Goal: Check status: Check status

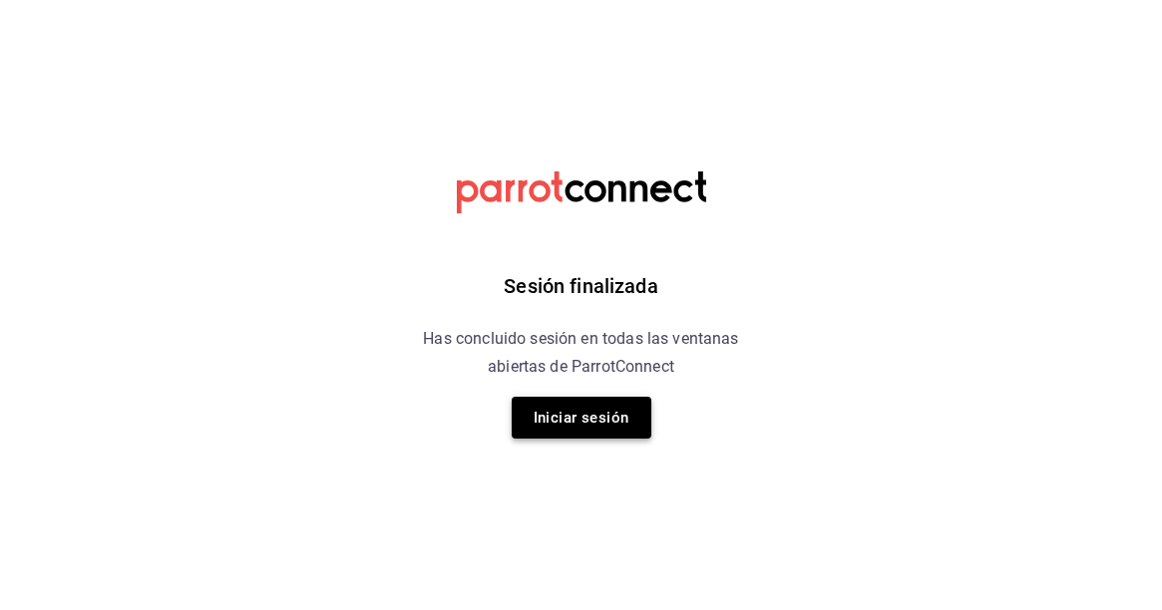
click at [553, 424] on button "Iniciar sesión" at bounding box center [582, 418] width 140 height 42
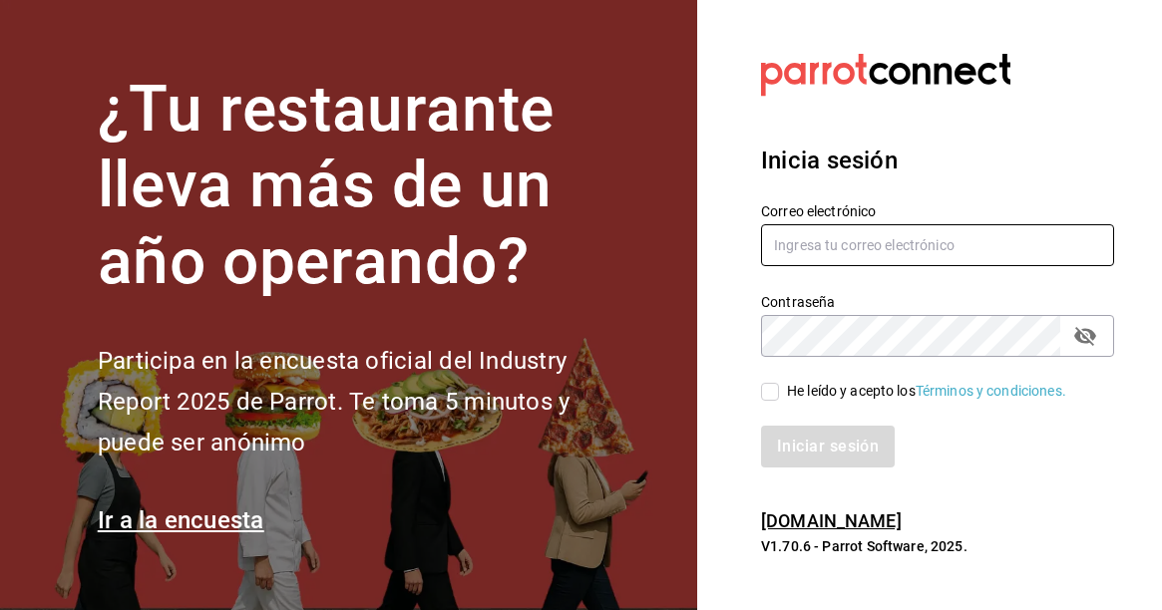
type input "comecongula@outlook.es"
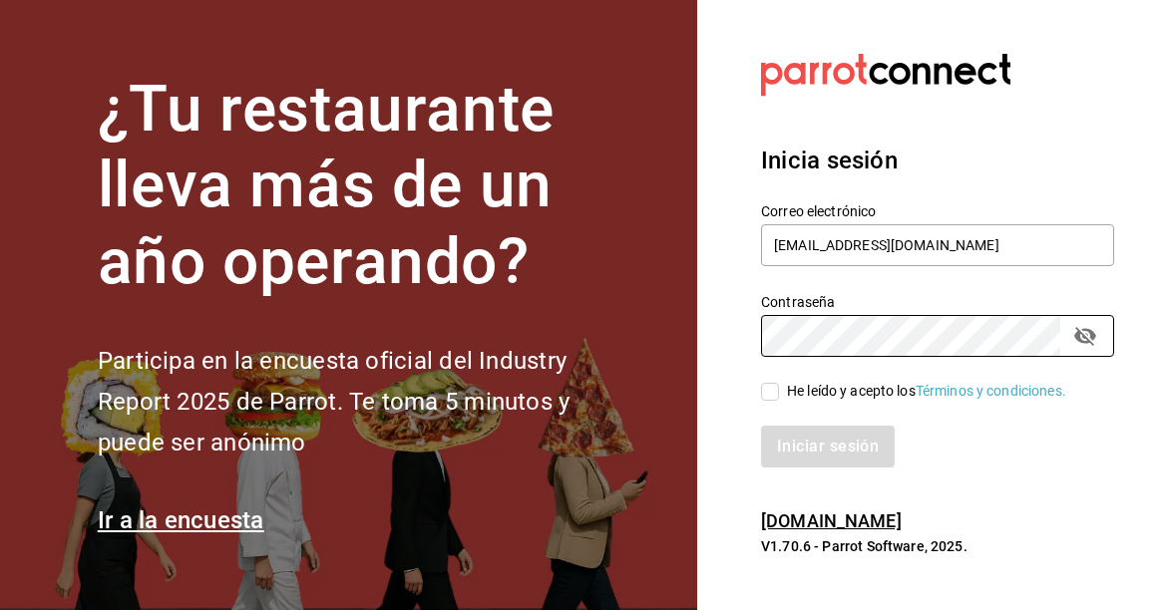
click at [764, 393] on input "He leído y acepto los Términos y condiciones." at bounding box center [770, 392] width 18 height 18
checkbox input "true"
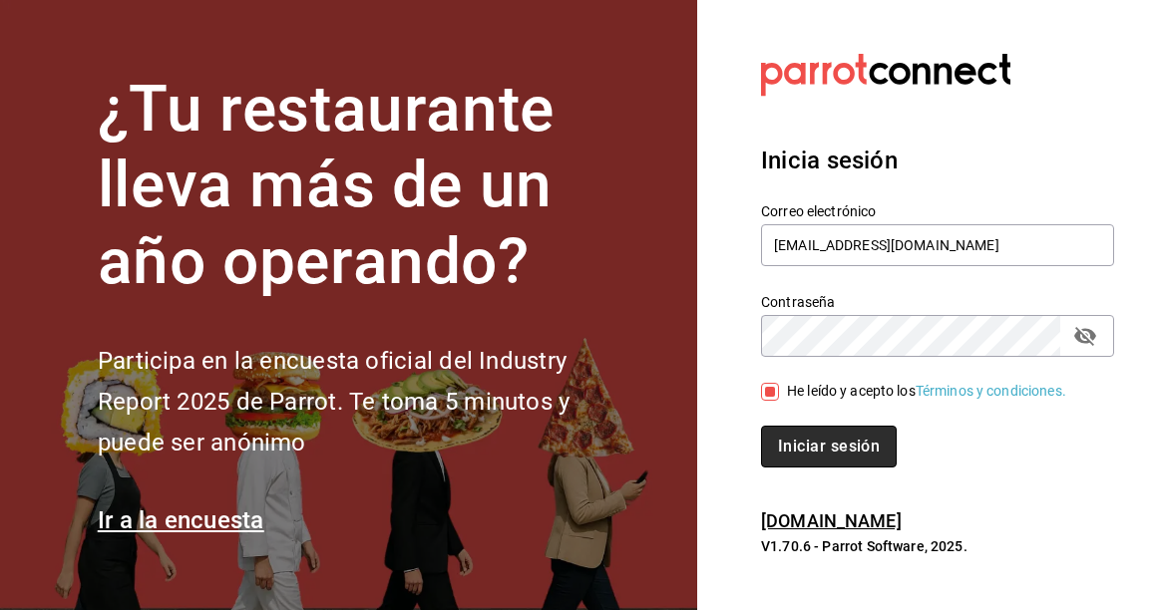
click at [799, 442] on button "Iniciar sesión" at bounding box center [829, 447] width 136 height 42
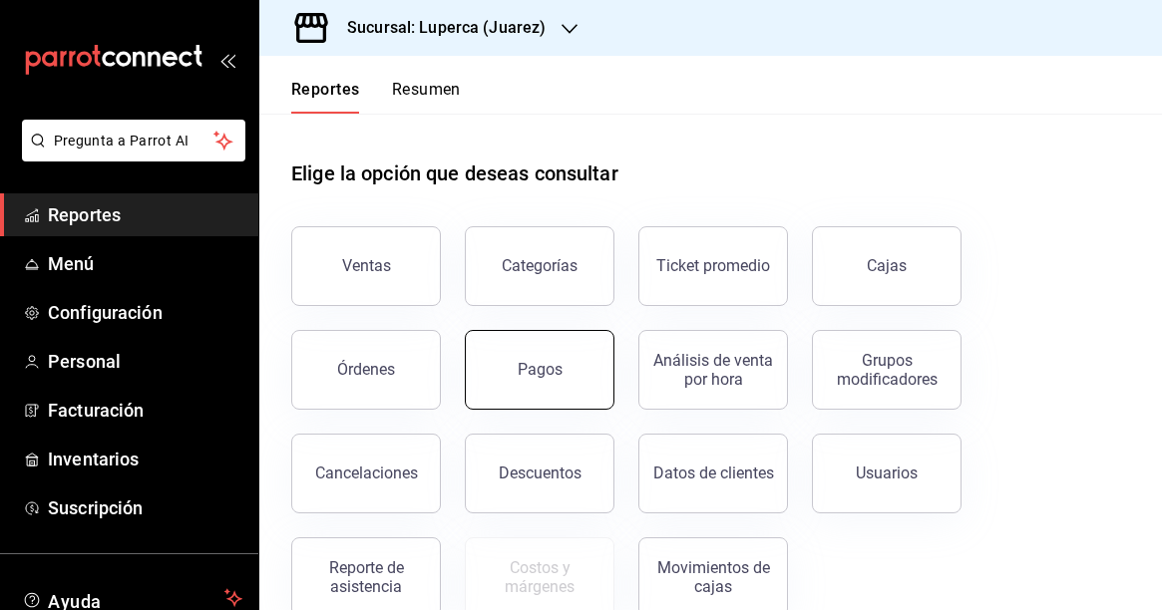
click at [544, 349] on button "Pagos" at bounding box center [540, 370] width 150 height 80
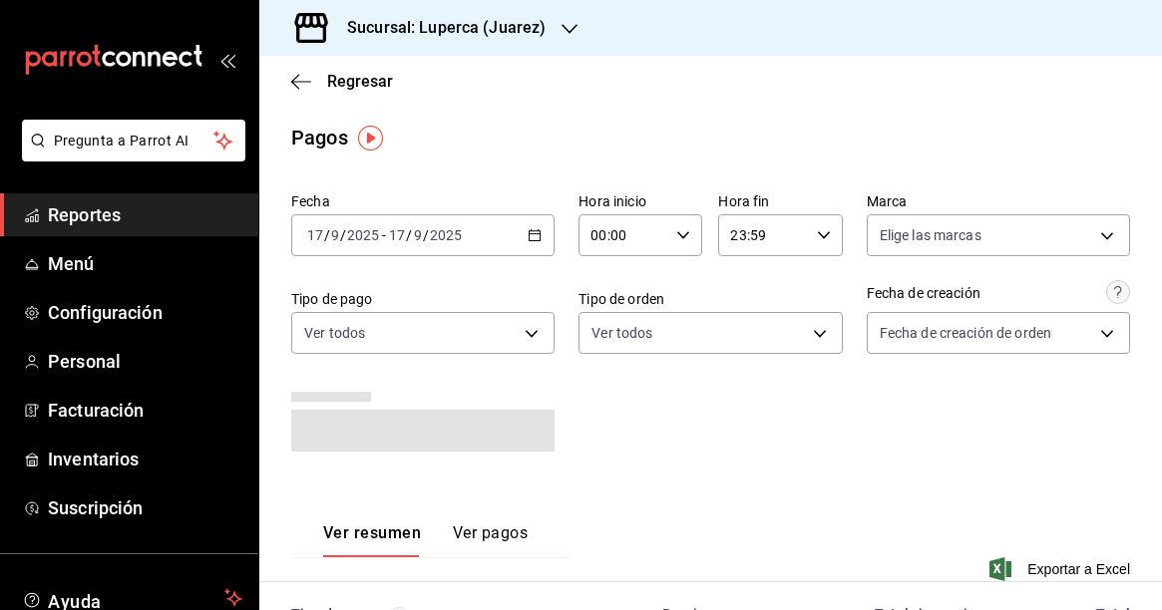
click at [534, 233] on icon "button" at bounding box center [535, 235] width 14 height 14
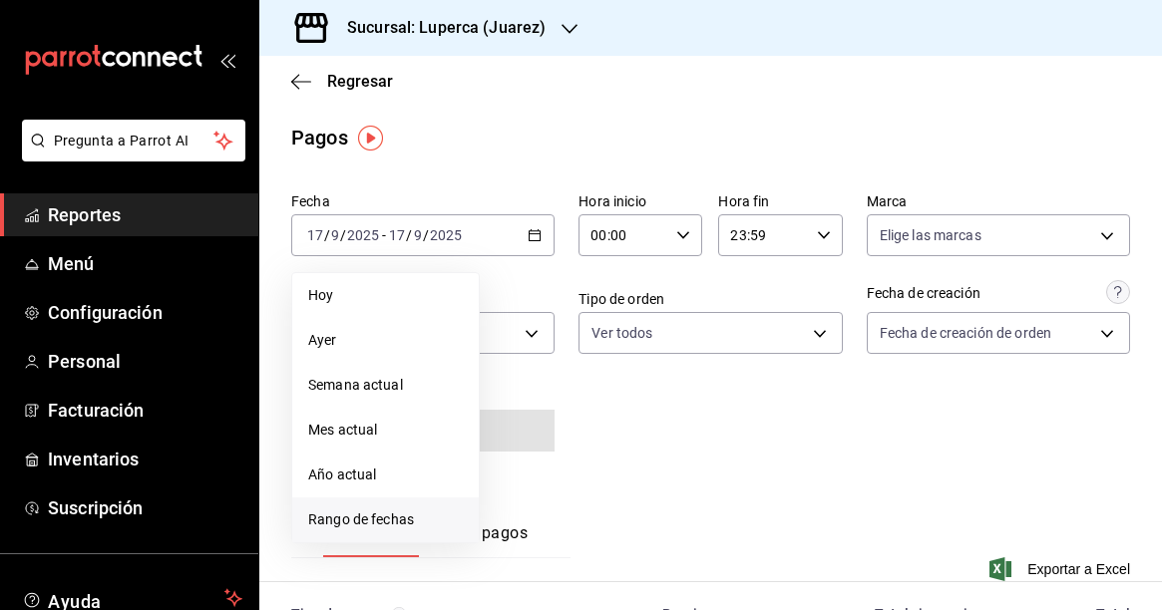
click at [385, 512] on span "Rango de fechas" at bounding box center [385, 520] width 155 height 21
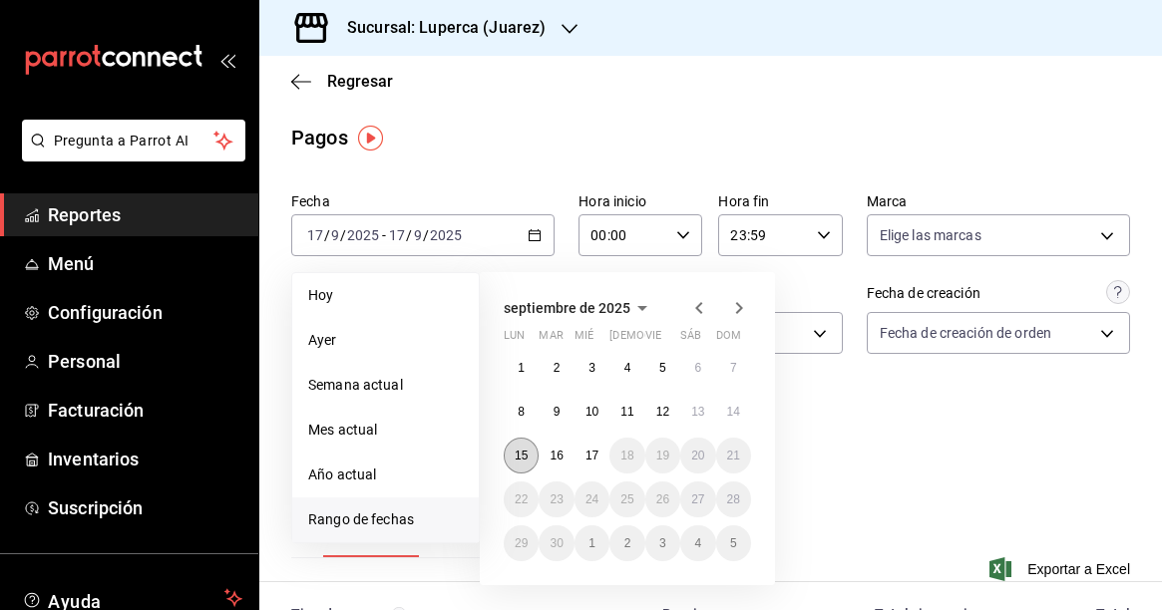
click at [522, 451] on abbr "15" at bounding box center [521, 456] width 13 height 14
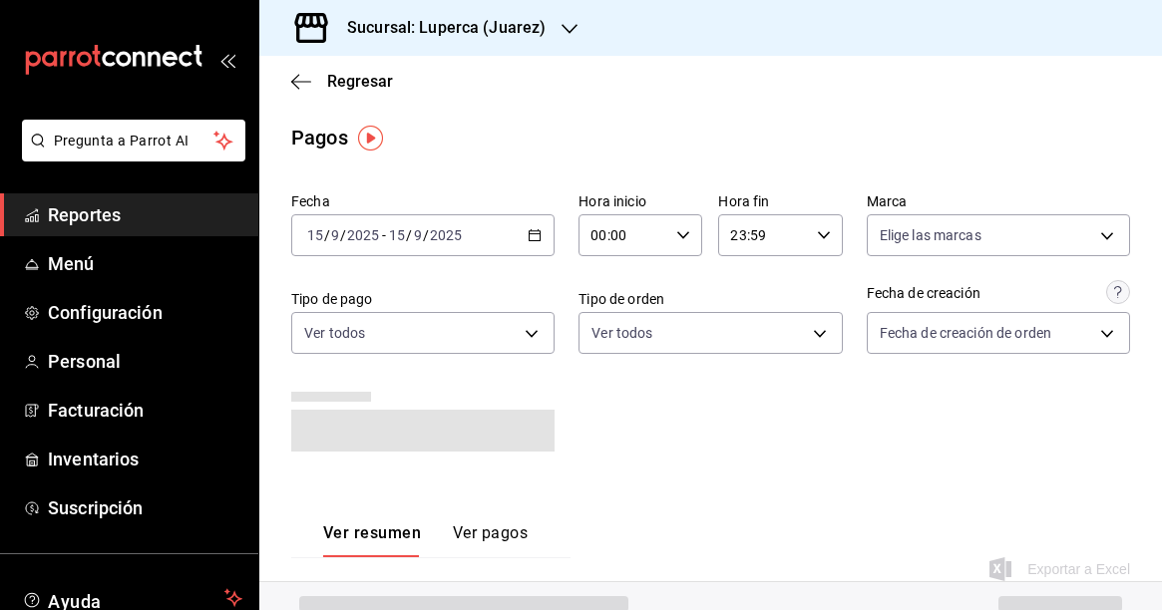
click at [661, 462] on div "Fecha [DATE] [DATE] - [DATE] [DATE] Hora inicio 00:00 Hora inicio Hora fin 23:5…" at bounding box center [710, 329] width 839 height 291
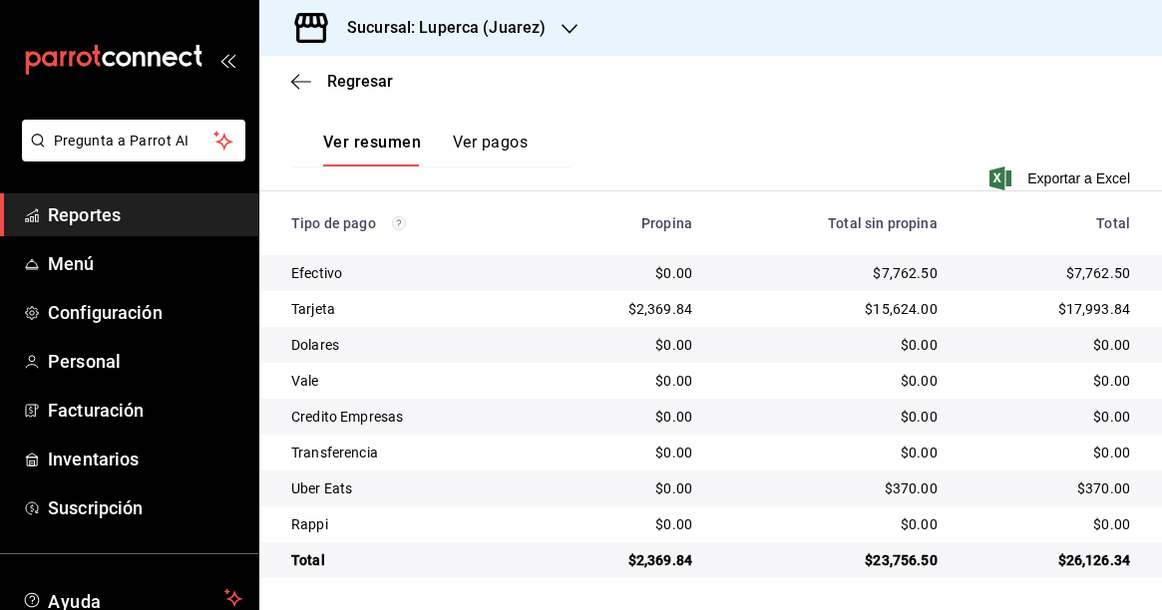
click at [906, 273] on div "$7,762.50" at bounding box center [830, 273] width 213 height 20
copy div "7,762.50"
click at [891, 310] on div "$15,624.00" at bounding box center [830, 309] width 213 height 20
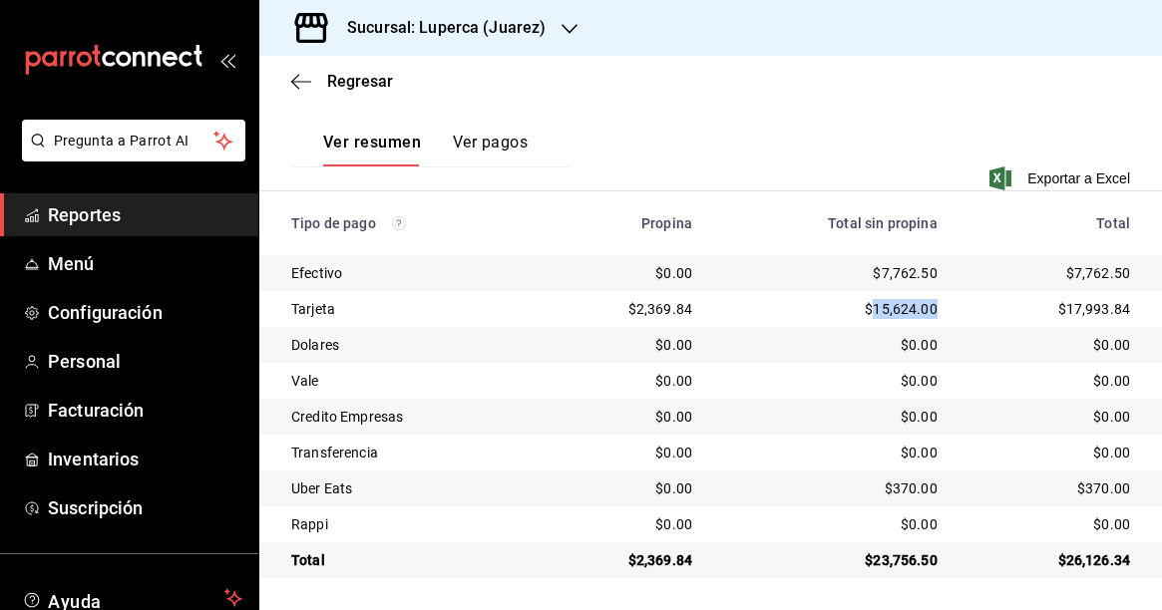
copy div "15,624.00"
click at [910, 482] on div "$370.00" at bounding box center [830, 489] width 213 height 20
click at [900, 489] on div "$370.00" at bounding box center [830, 489] width 213 height 20
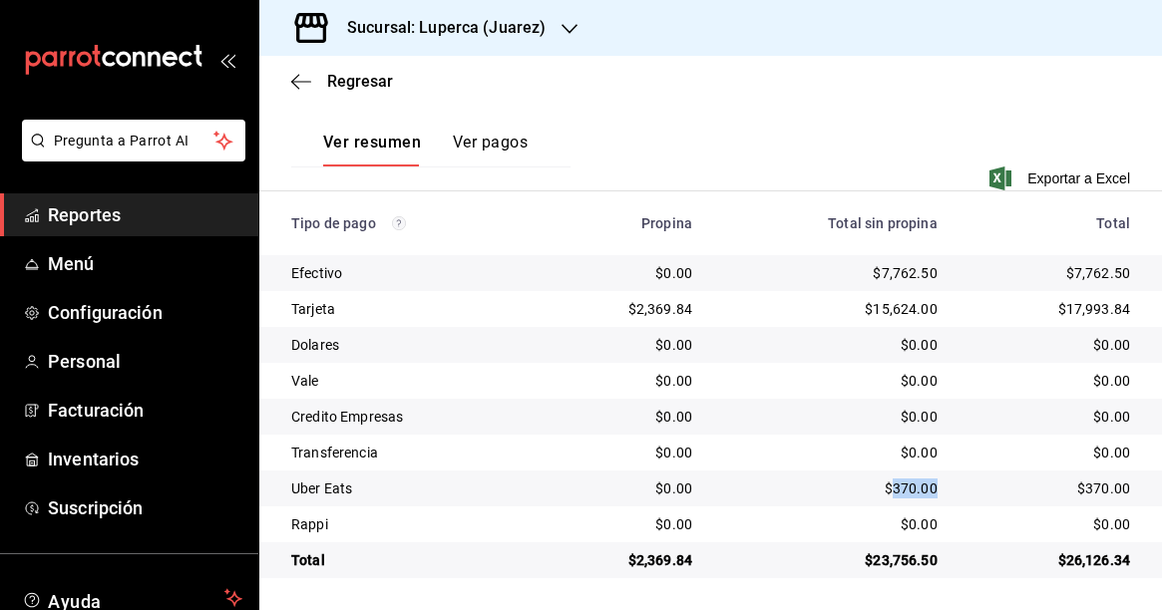
copy div "370.00"
click at [665, 307] on div "$2,369.84" at bounding box center [624, 309] width 135 height 20
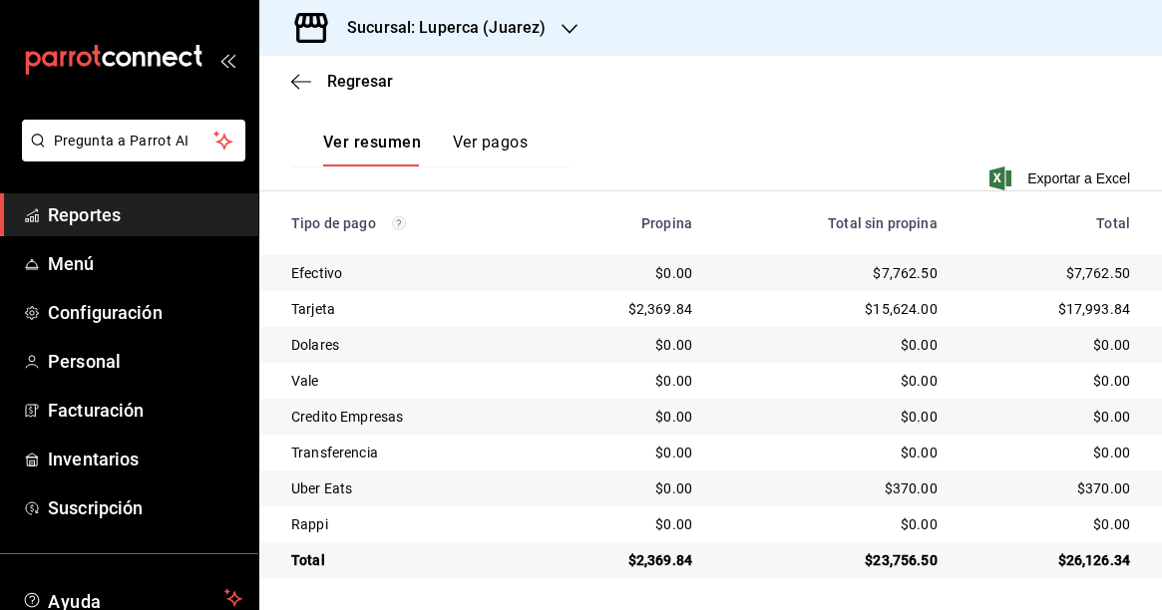
click at [725, 281] on td "$7,762.50" at bounding box center [830, 273] width 245 height 36
click at [657, 309] on div "$2,369.84" at bounding box center [624, 309] width 135 height 20
copy div "2,369.84"
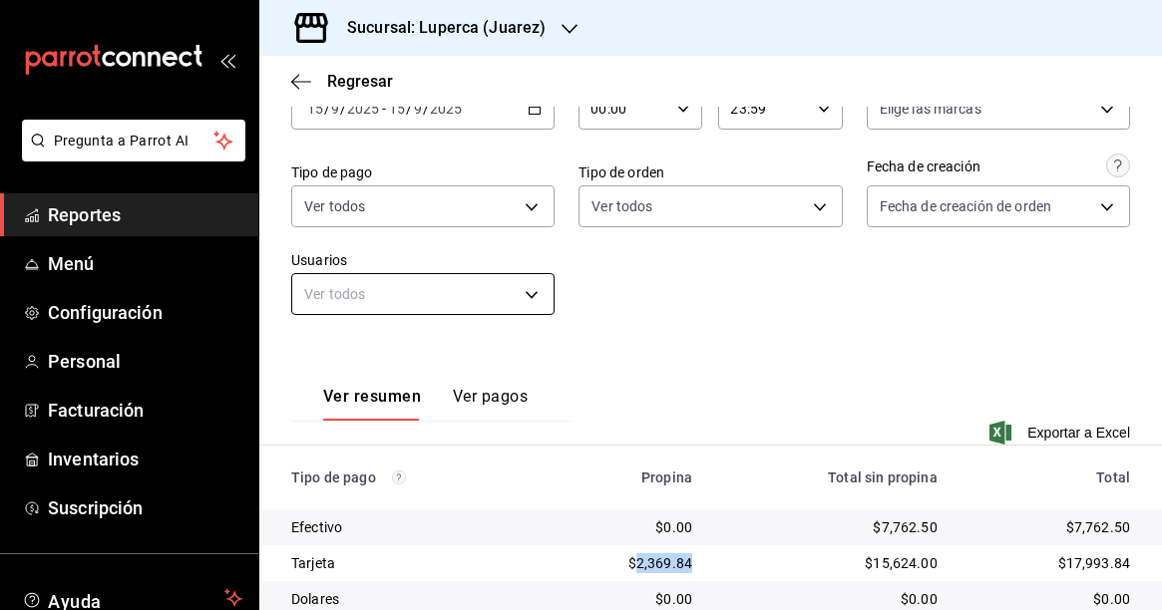
scroll to position [119, 0]
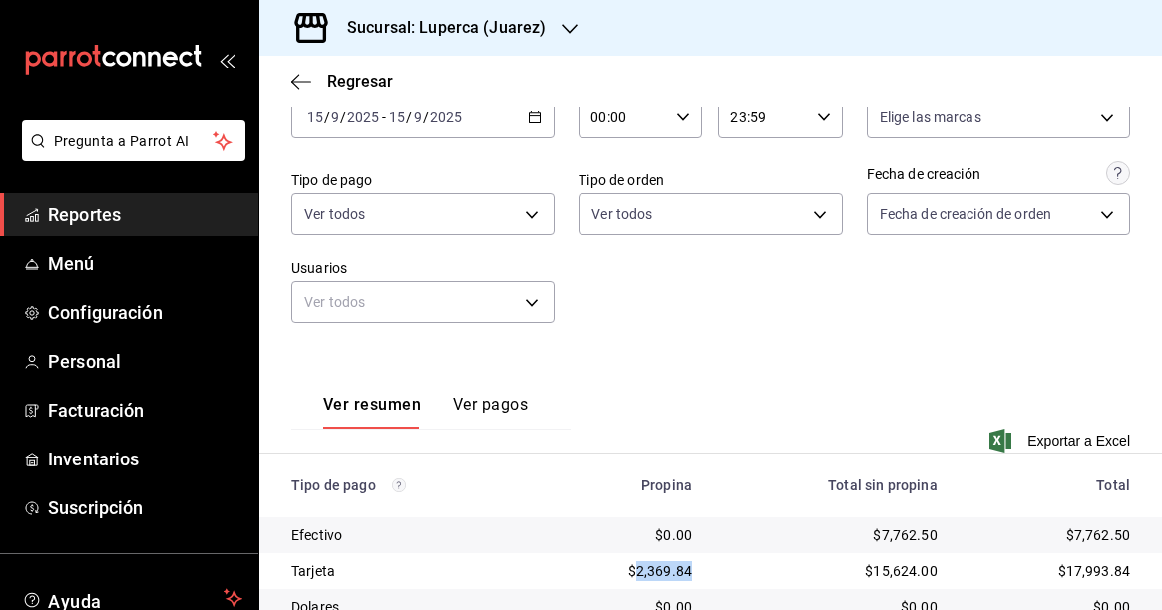
click at [533, 120] on icon "button" at bounding box center [535, 117] width 14 height 14
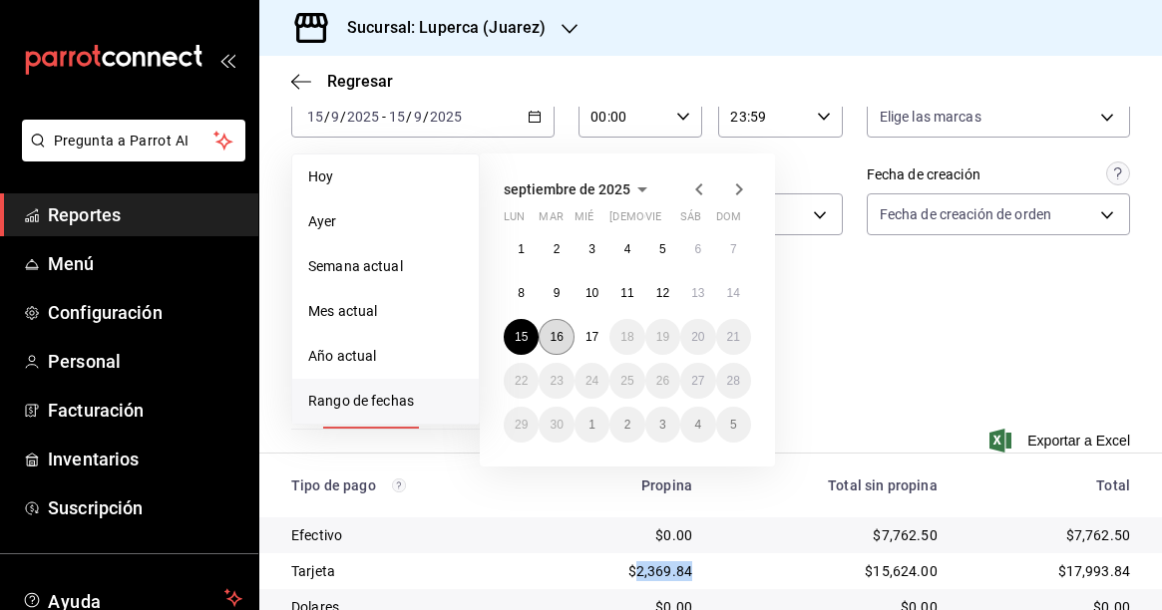
click at [561, 337] on abbr "16" at bounding box center [555, 337] width 13 height 14
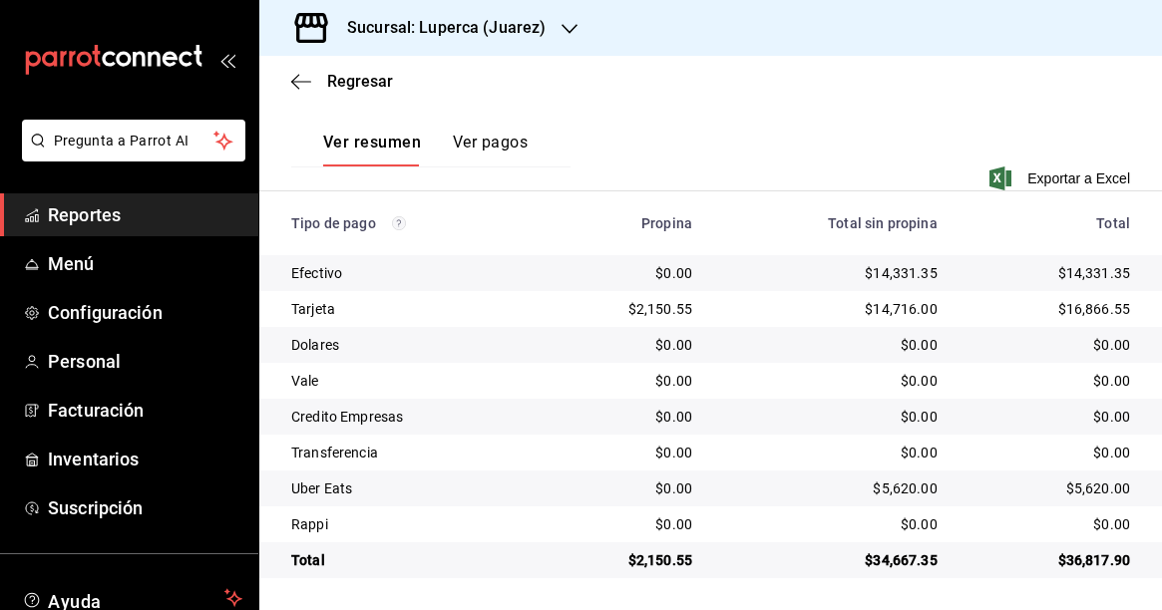
scroll to position [381, 0]
click at [880, 269] on div "$14,331.35" at bounding box center [830, 273] width 213 height 20
copy div "14,331.35"
click at [897, 305] on div "$14,716.00" at bounding box center [830, 309] width 213 height 20
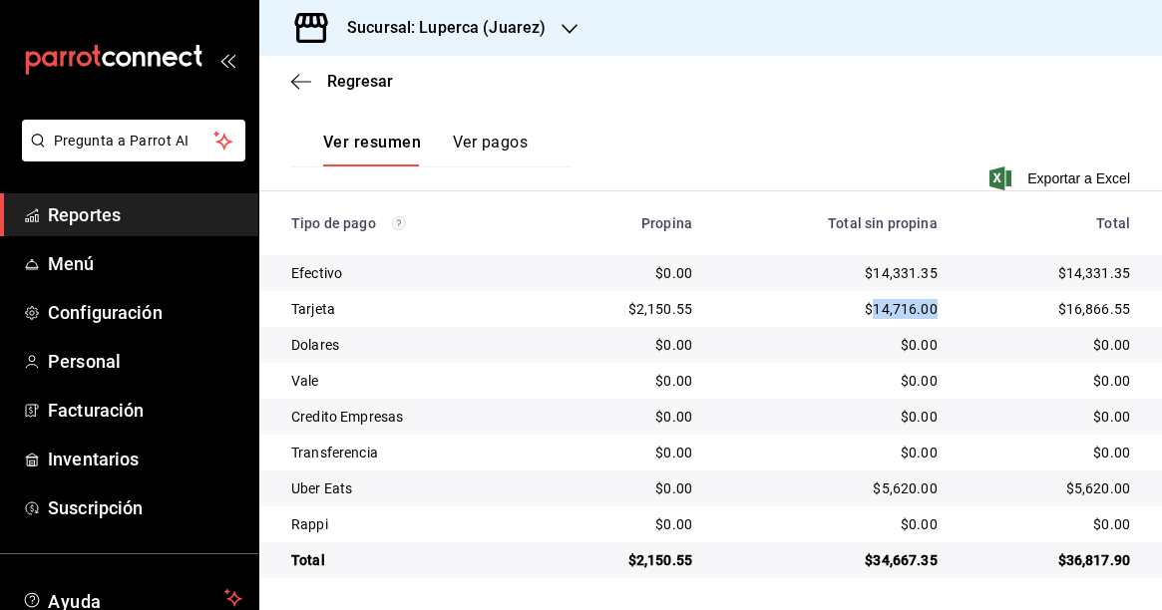
click at [897, 305] on div "$14,716.00" at bounding box center [830, 309] width 213 height 20
copy div "14,716.00"
click at [898, 487] on div "$5,620.00" at bounding box center [830, 489] width 213 height 20
copy div "5,620.00"
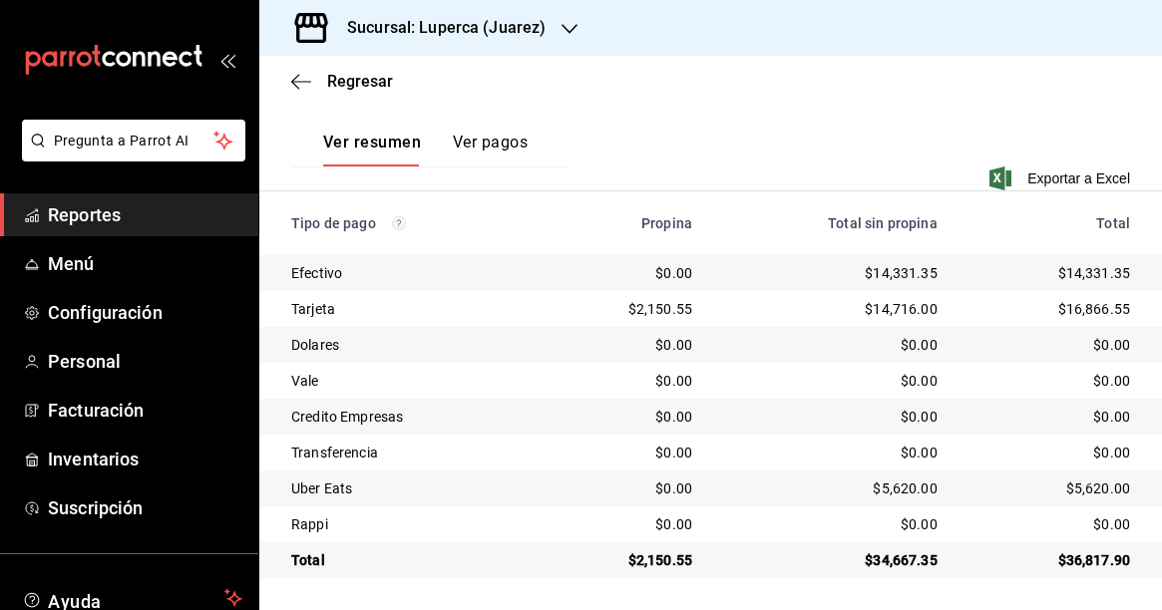
click at [667, 305] on div "$2,150.55" at bounding box center [624, 309] width 135 height 20
copy div "2,150.55"
